Goal: Information Seeking & Learning: Learn about a topic

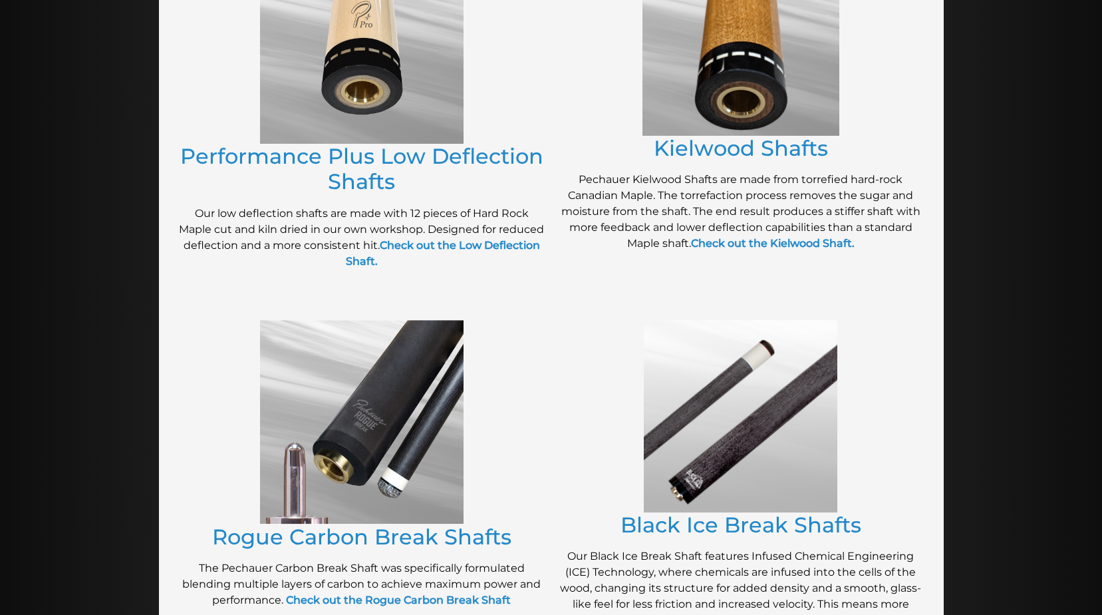
scroll to position [698, 0]
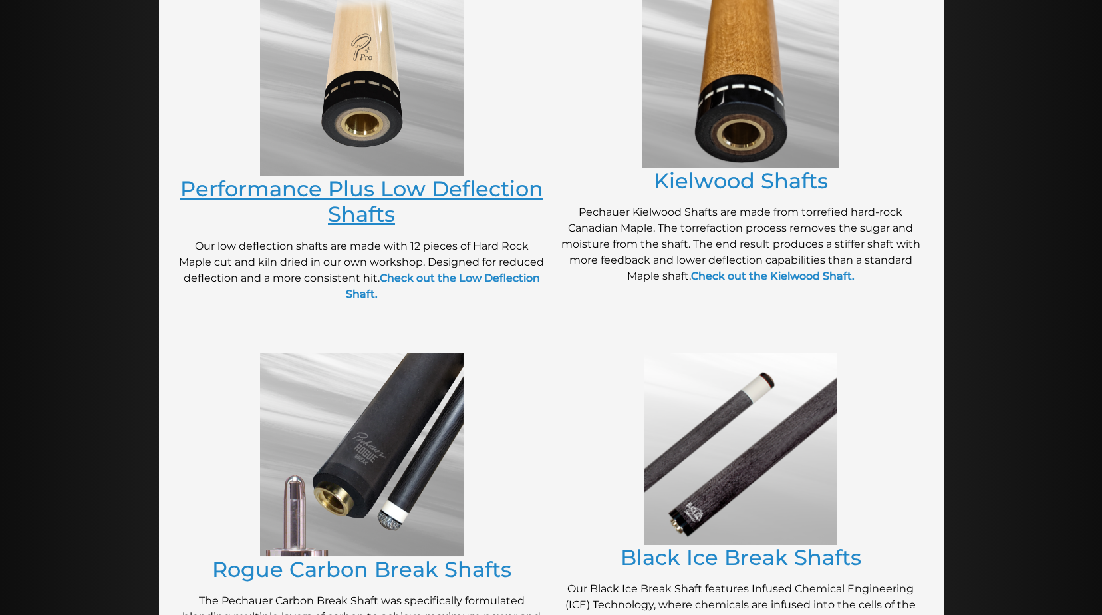
click at [368, 215] on link "Performance Plus Low Deflection Shafts" at bounding box center [361, 201] width 363 height 51
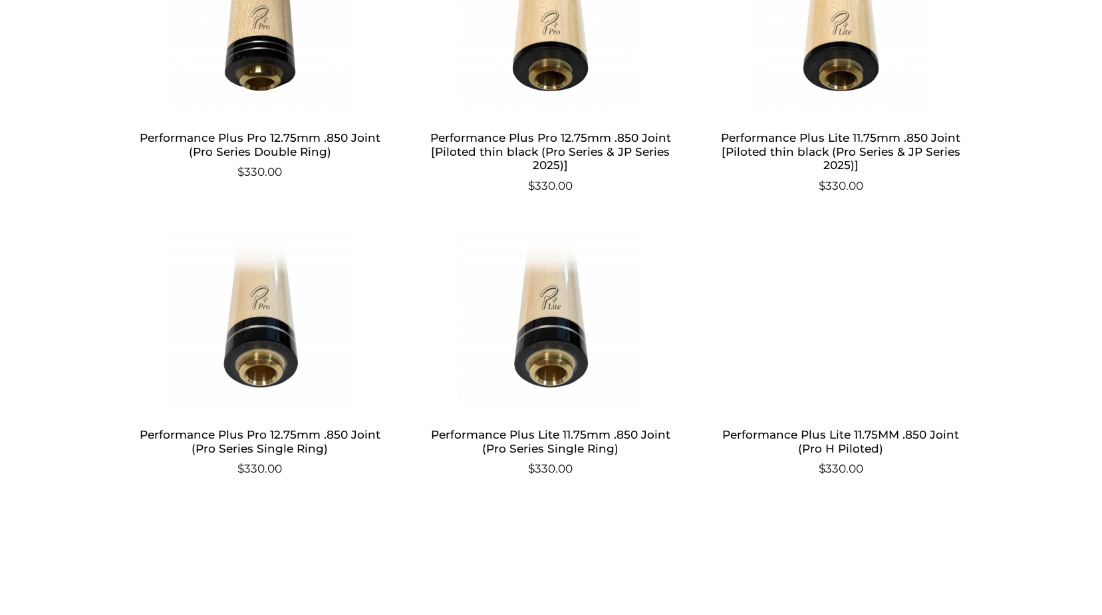
scroll to position [831, 0]
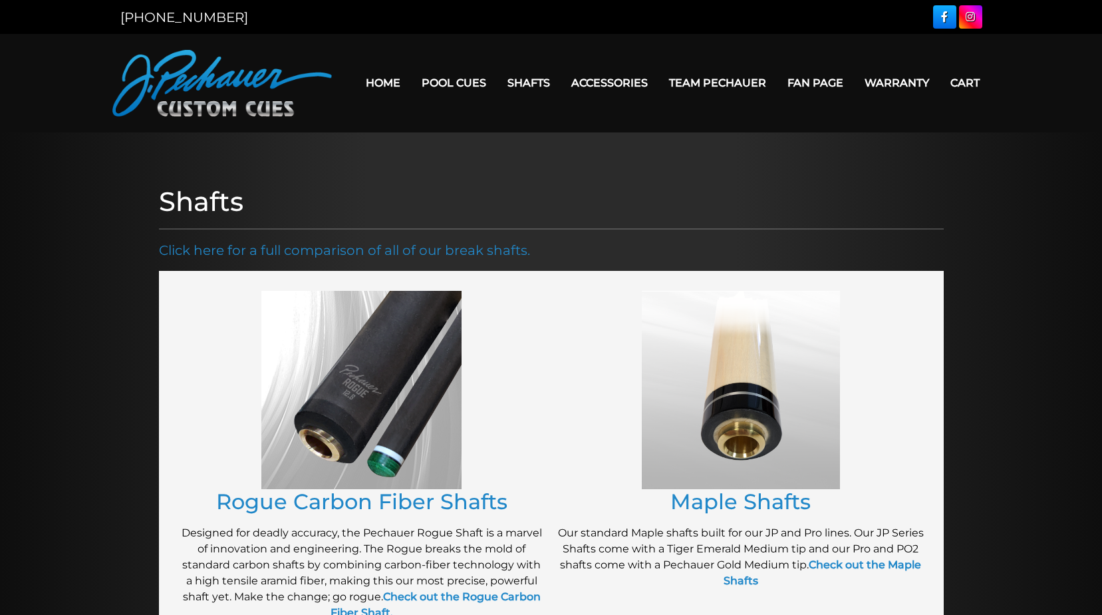
scroll to position [698, 0]
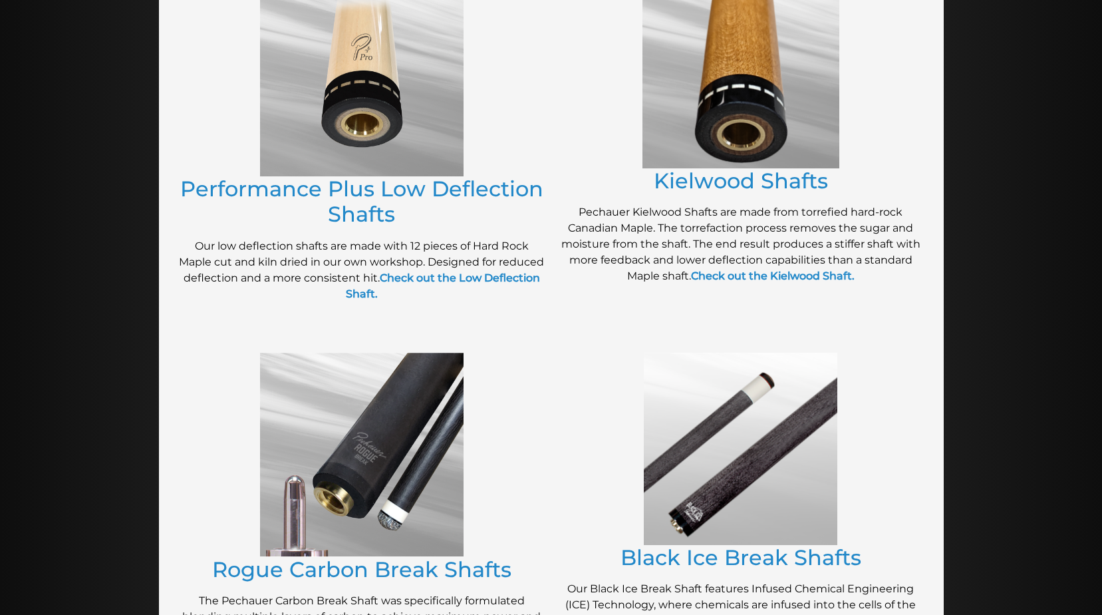
click at [793, 120] on img at bounding box center [740, 71] width 197 height 196
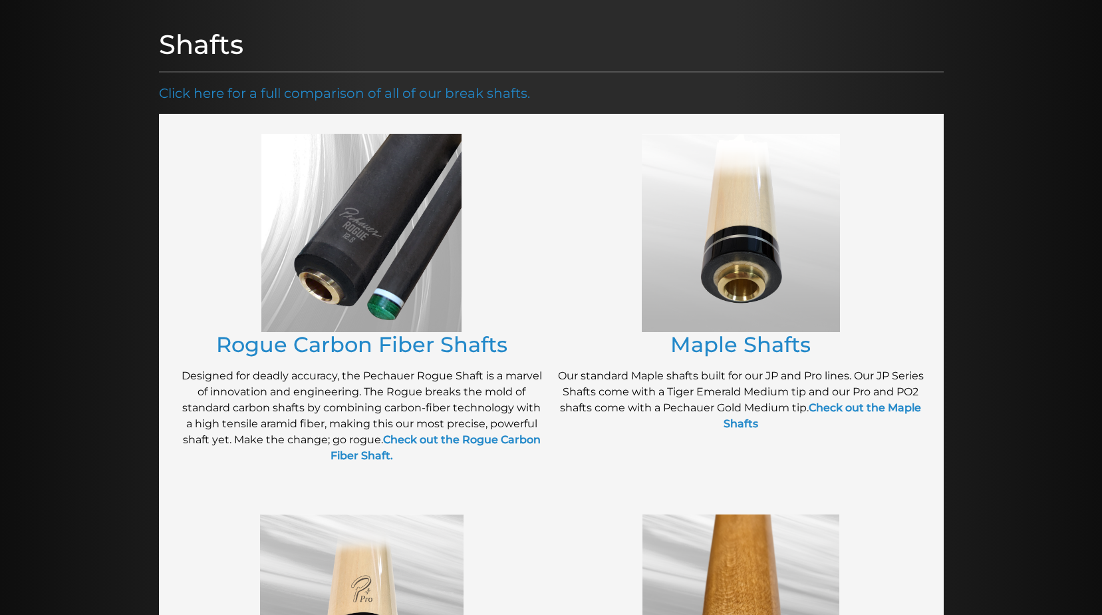
scroll to position [150, 0]
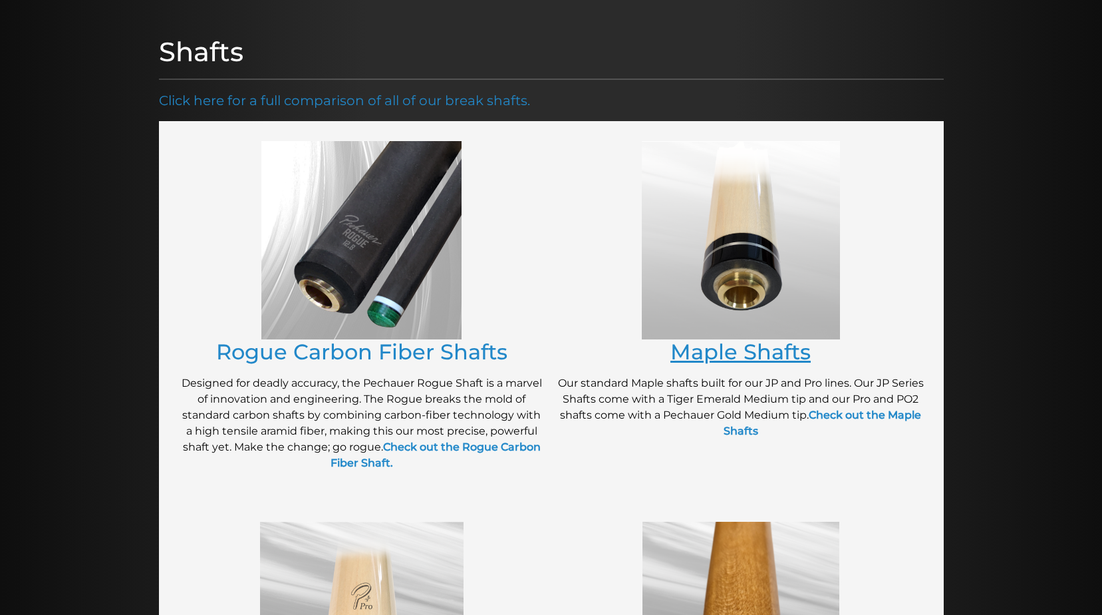
click at [775, 358] on link "Maple Shafts" at bounding box center [740, 352] width 140 height 26
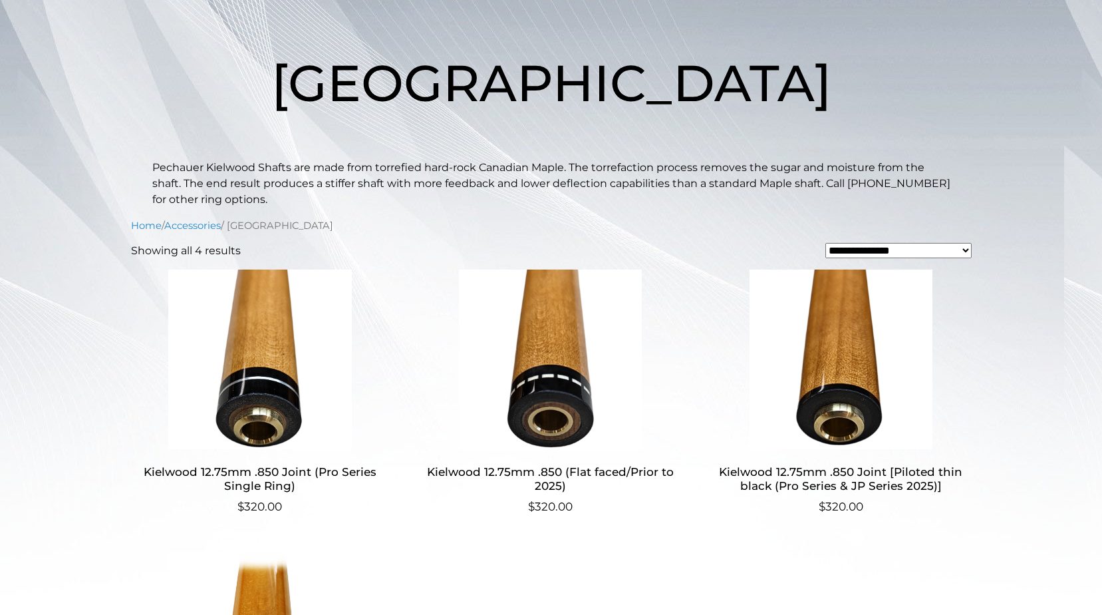
scroll to position [150, 0]
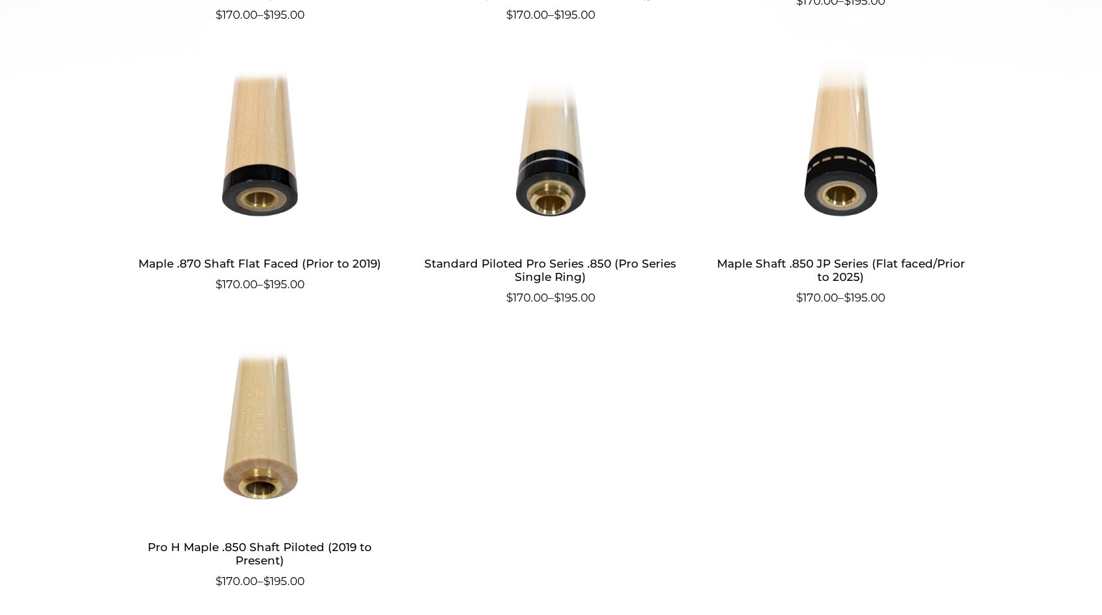
scroll to position [648, 0]
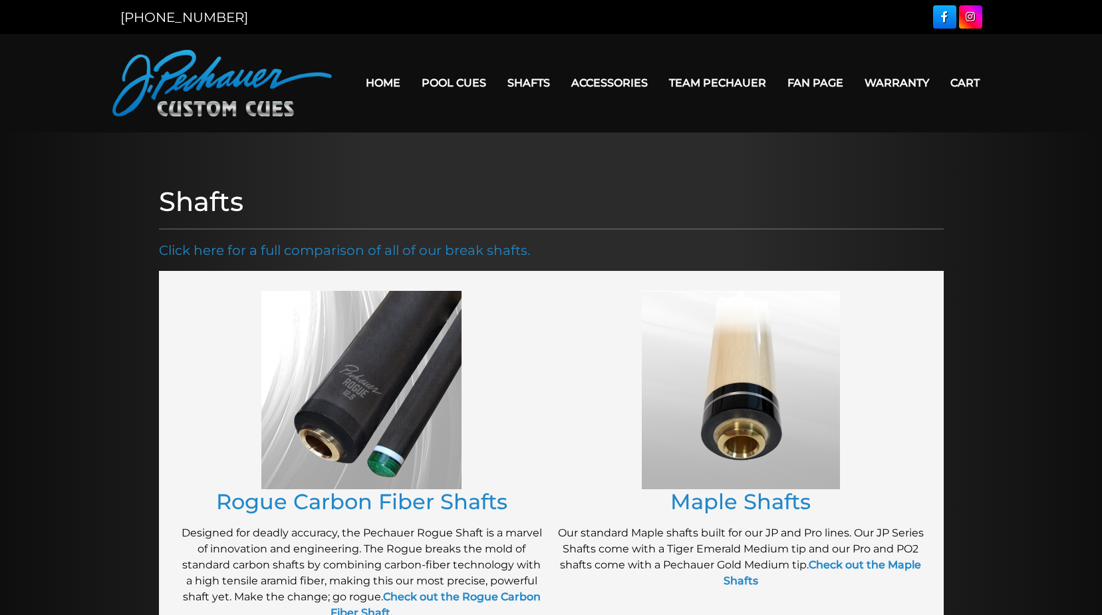
scroll to position [150, 0]
